Goal: Information Seeking & Learning: Learn about a topic

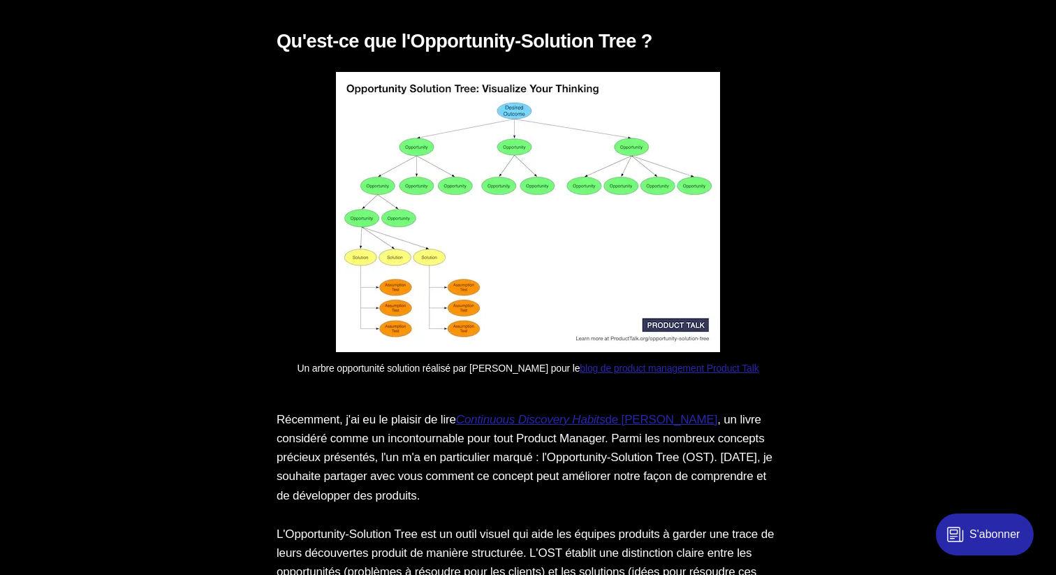
scroll to position [2500, 0]
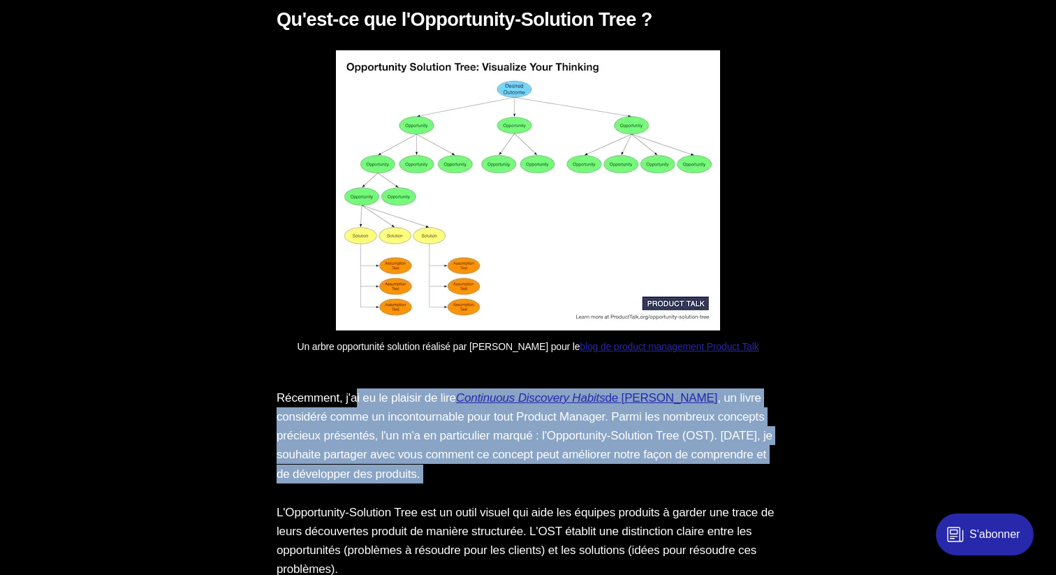
drag, startPoint x: 357, startPoint y: 408, endPoint x: 374, endPoint y: 517, distance: 109.4
click at [360, 480] on p "Récemment, j'ai eu le plaisir de lire Continuous Discovery Habits de [PERSON_NA…" at bounding box center [527, 435] width 503 height 95
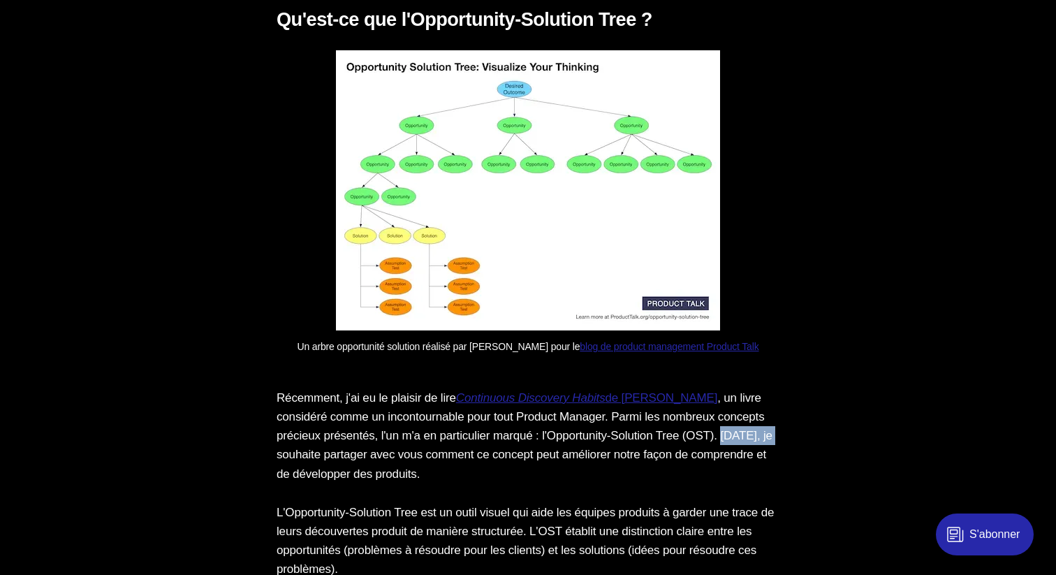
click at [360, 480] on p "Récemment, j'ai eu le plaisir de lire Continuous Discovery Habits de [PERSON_NA…" at bounding box center [527, 435] width 503 height 95
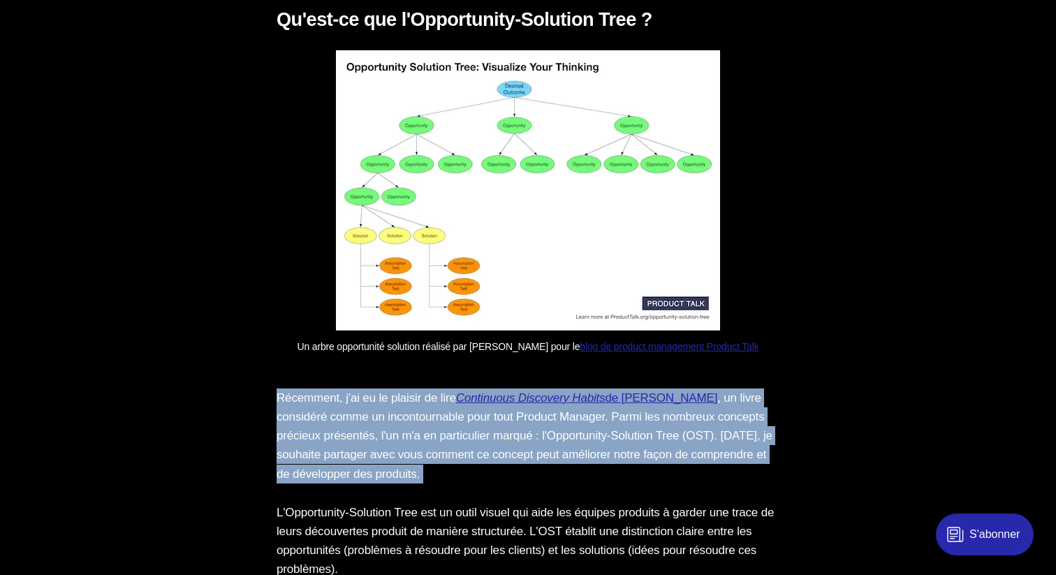
click at [360, 480] on p "Récemment, j'ai eu le plaisir de lire Continuous Discovery Habits de [PERSON_NA…" at bounding box center [527, 435] width 503 height 95
click at [339, 466] on p "Récemment, j'ai eu le plaisir de lire Continuous Discovery Habits de [PERSON_NA…" at bounding box center [527, 435] width 503 height 95
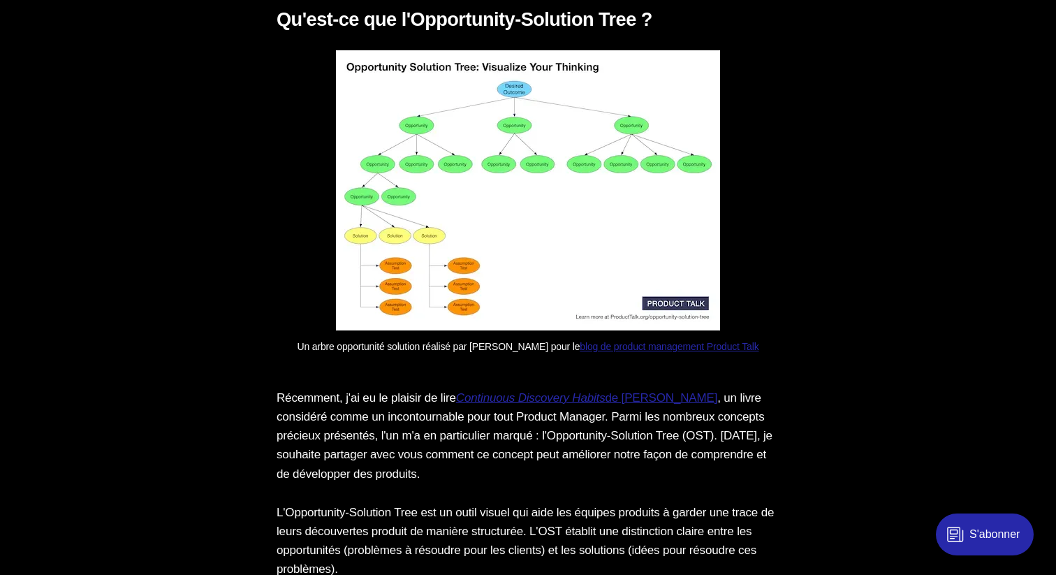
drag, startPoint x: 332, startPoint y: 460, endPoint x: 367, endPoint y: 506, distance: 57.8
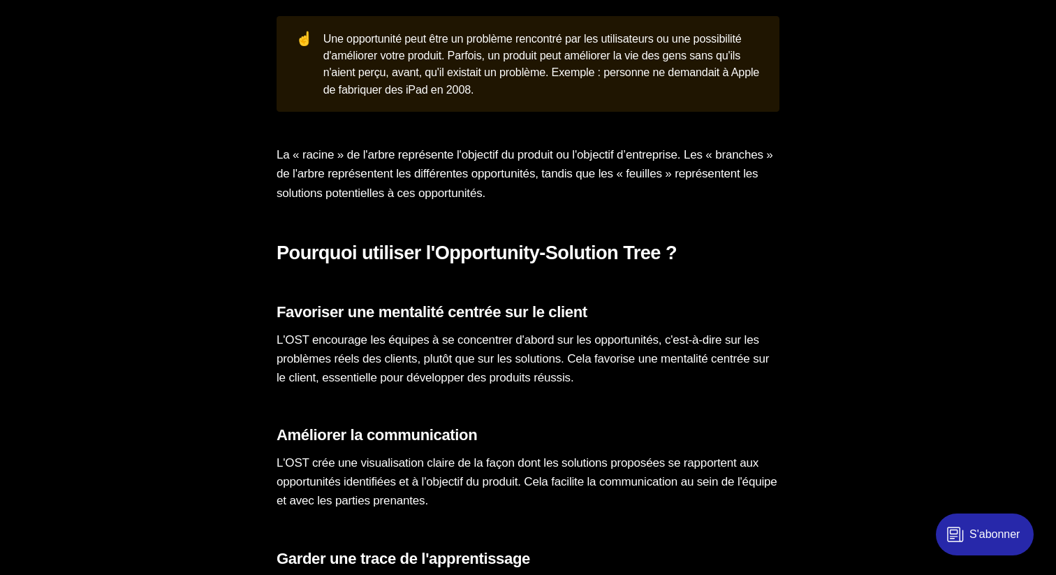
scroll to position [3101, 0]
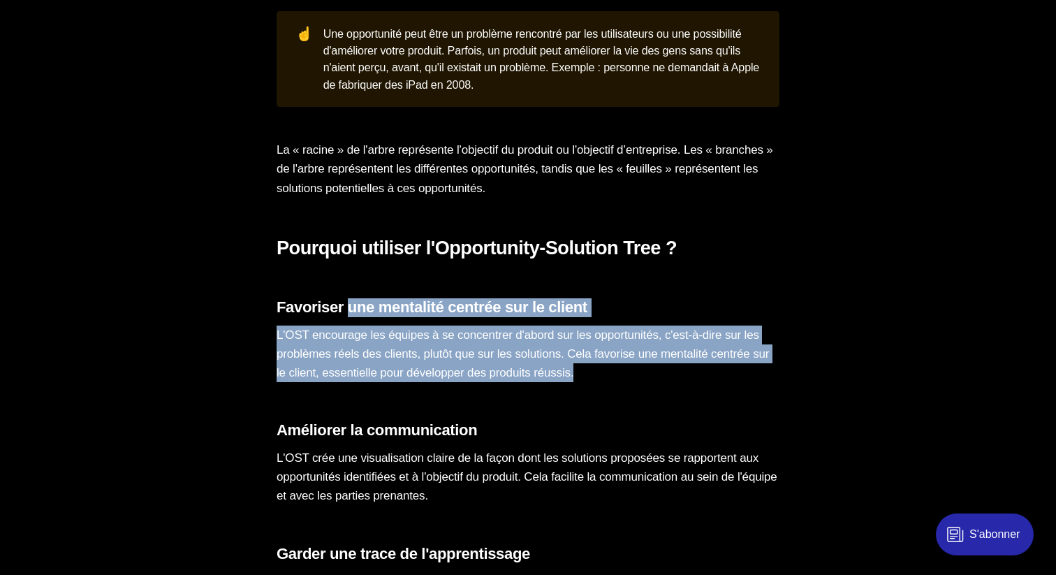
drag, startPoint x: 351, startPoint y: 325, endPoint x: 355, endPoint y: 414, distance: 89.4
click at [355, 414] on section "Concevoir un bon produit n’est pas chose aisée. Sans un lien fort et plusieurs …" at bounding box center [528, 0] width 1056 height 4328
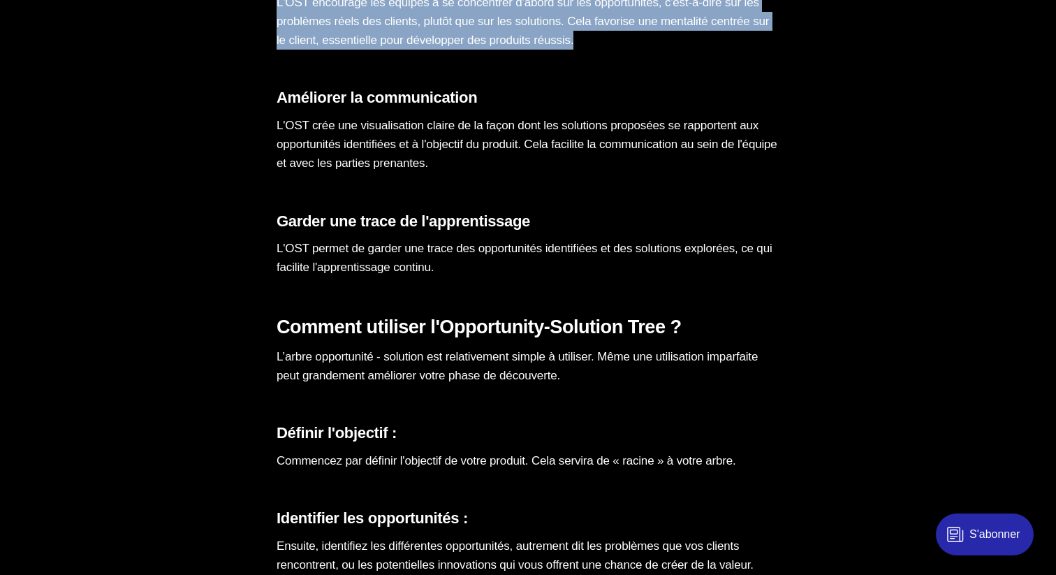
scroll to position [3633, 0]
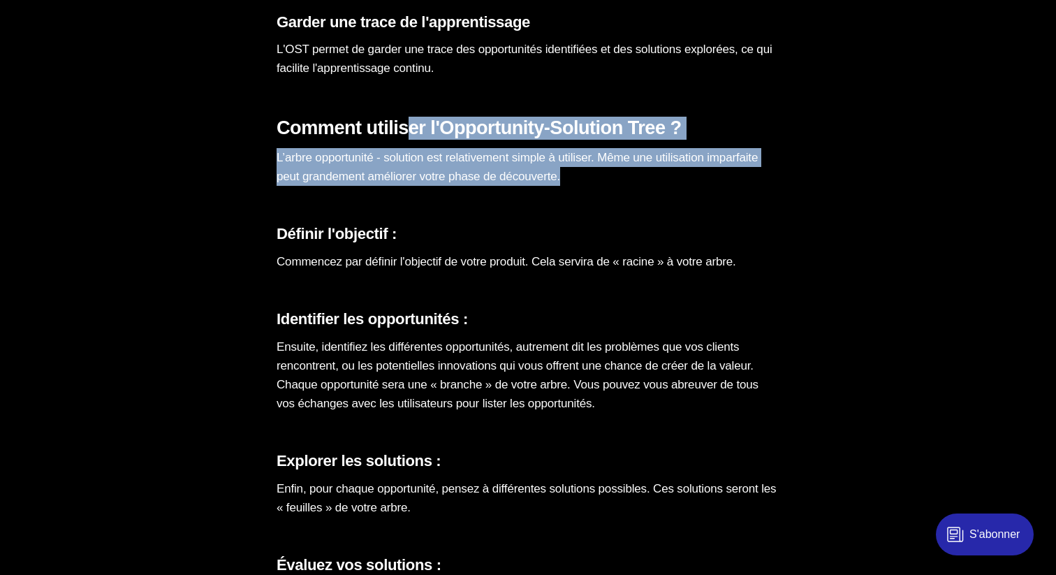
drag, startPoint x: 414, startPoint y: 142, endPoint x: 412, endPoint y: 214, distance: 72.6
click at [401, 186] on p "L’arbre opportunité - solution est relativement simple à utiliser. Même une uti…" at bounding box center [527, 167] width 503 height 38
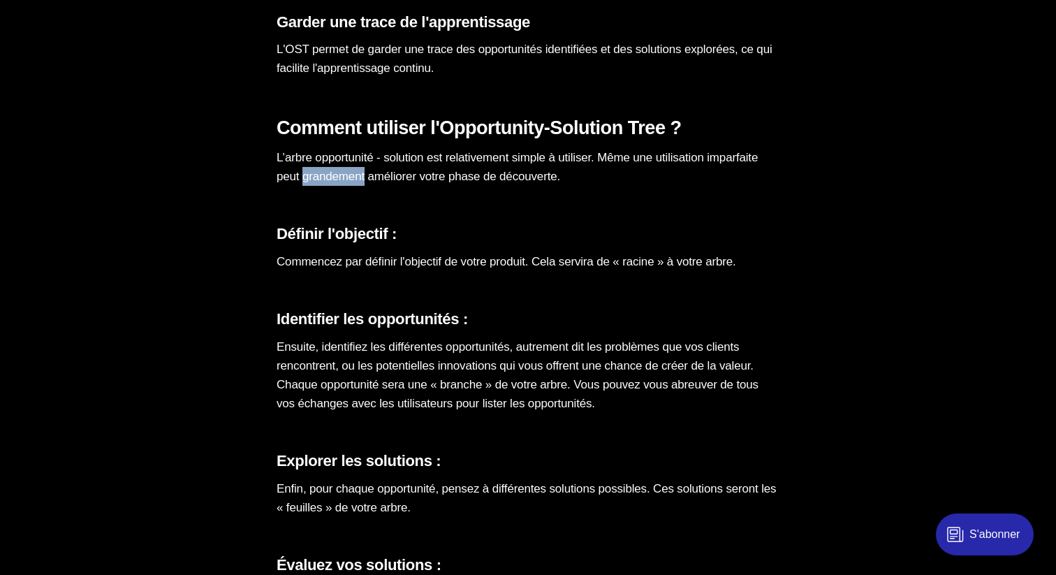
click at [401, 186] on p "L’arbre opportunité - solution est relativement simple à utiliser. Même une uti…" at bounding box center [527, 167] width 503 height 38
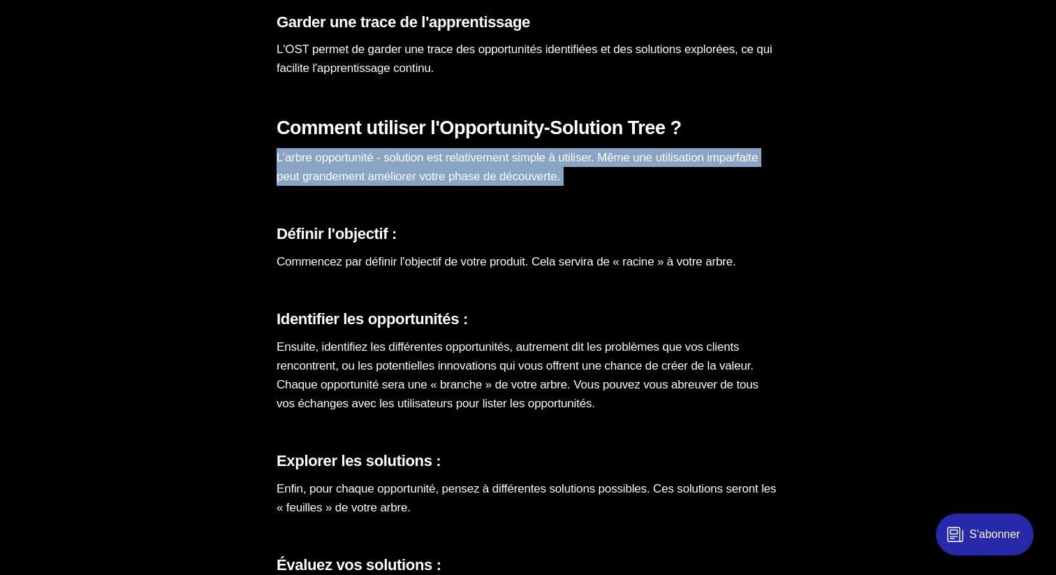
click at [401, 186] on p "L’arbre opportunité - solution est relativement simple à utiliser. Même une uti…" at bounding box center [527, 167] width 503 height 38
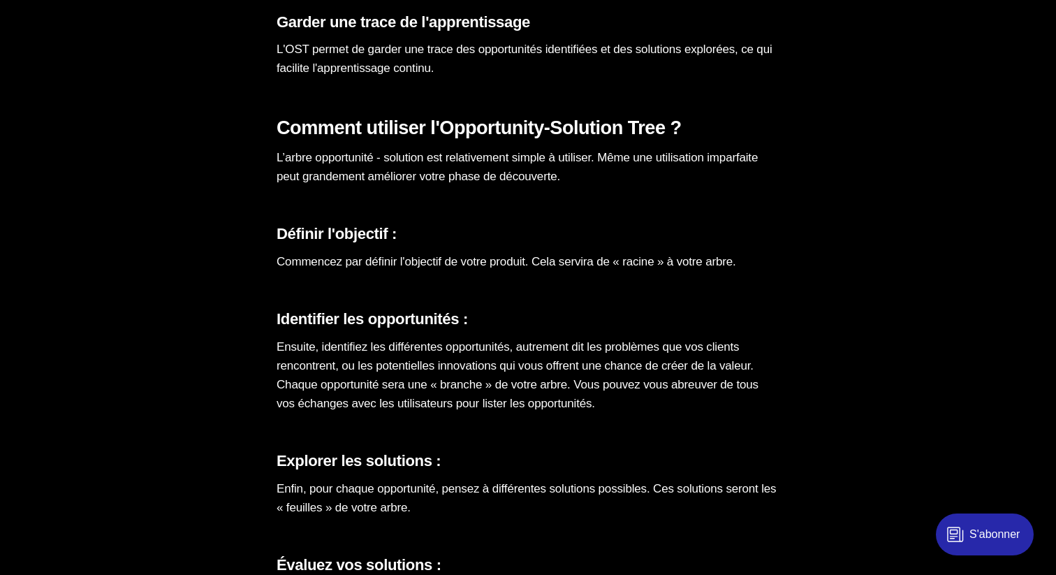
click at [355, 271] on p "Commencez par définir l'objectif de votre produit. Cela servira de « racine » à…" at bounding box center [527, 261] width 503 height 19
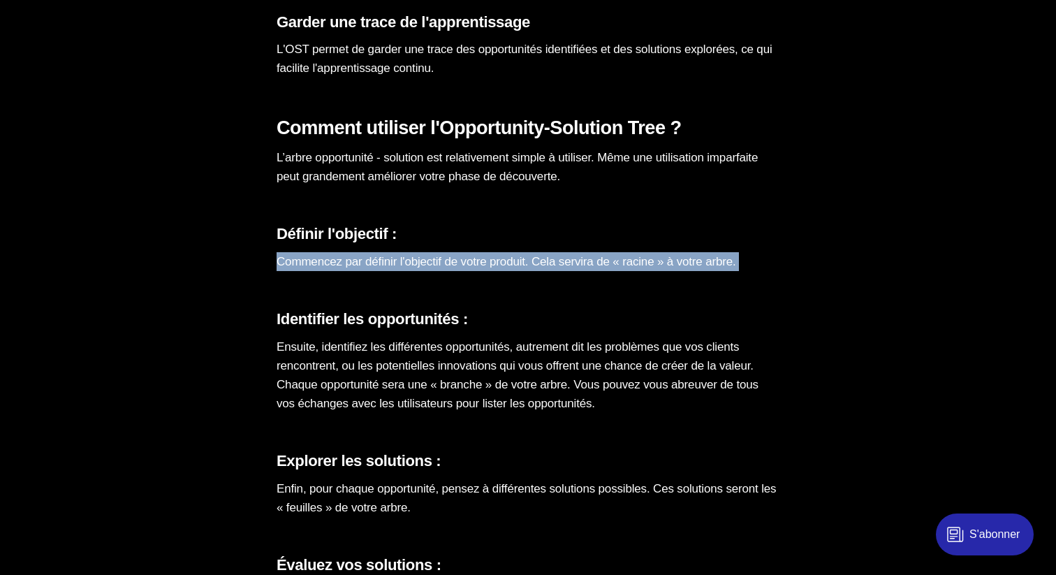
click at [355, 271] on p "Commencez par définir l'objectif de votre produit. Cela servira de « racine » à…" at bounding box center [527, 261] width 503 height 19
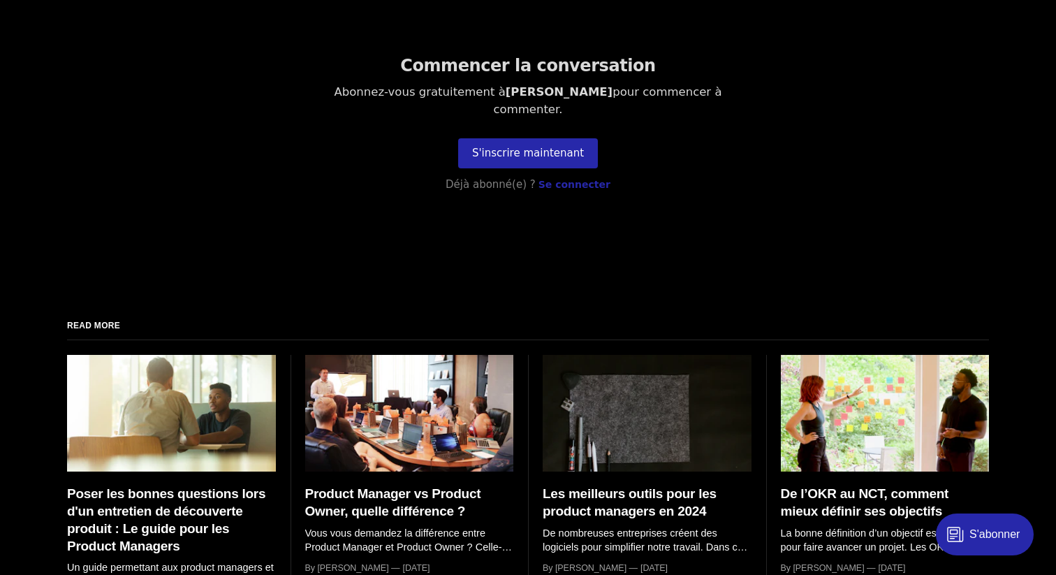
scroll to position [5437, 0]
